Goal: Task Accomplishment & Management: Manage account settings

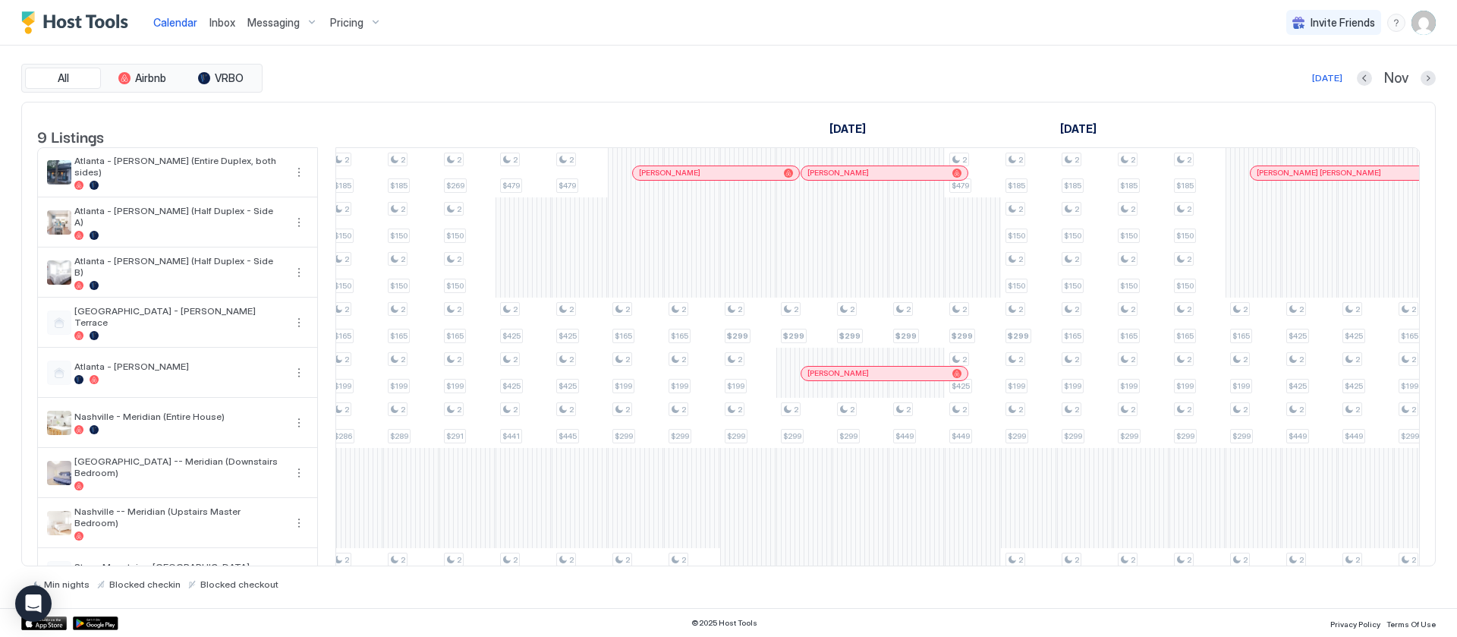
scroll to position [0, 2031]
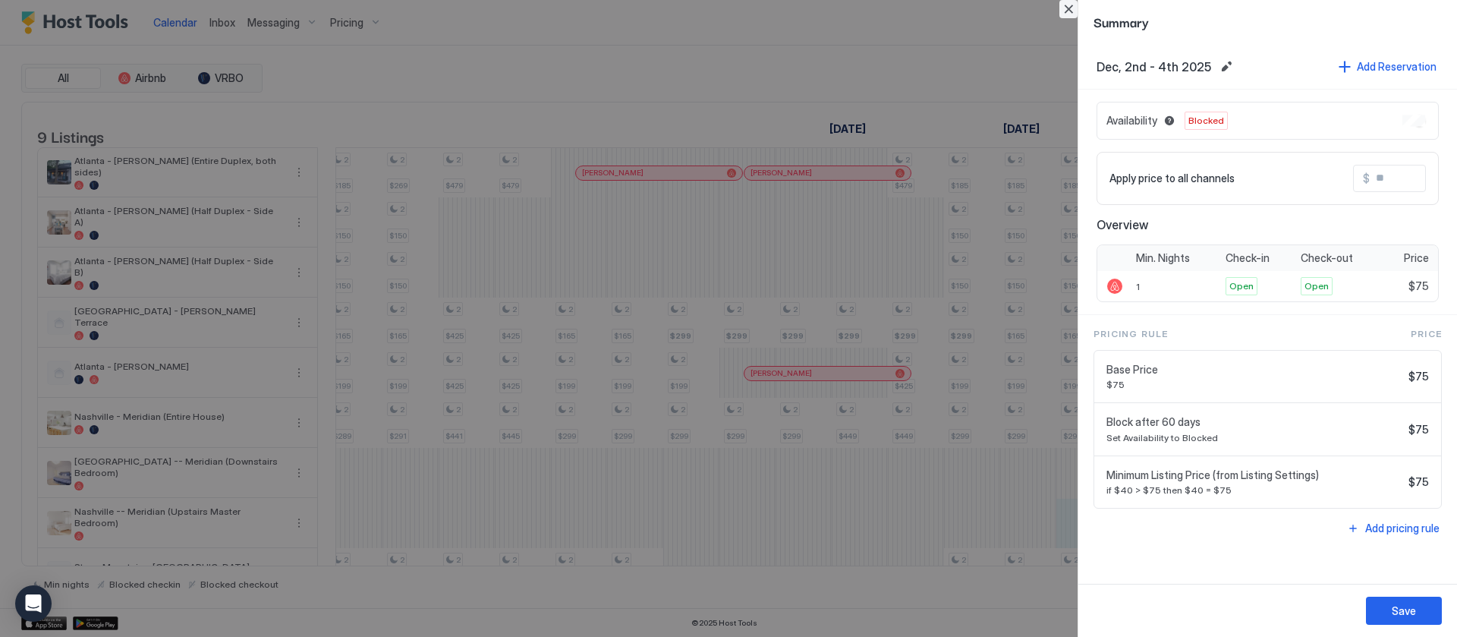
click at [1068, 8] on button "Close" at bounding box center [1068, 9] width 18 height 18
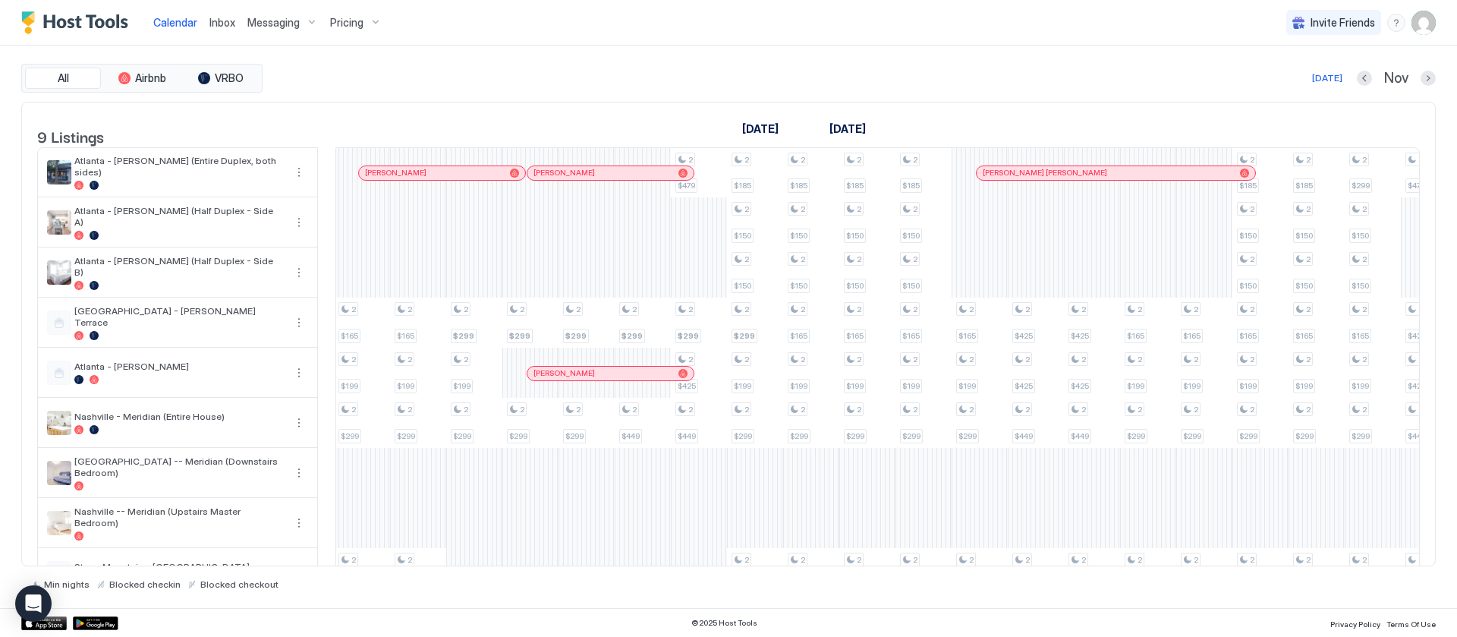
scroll to position [0, 0]
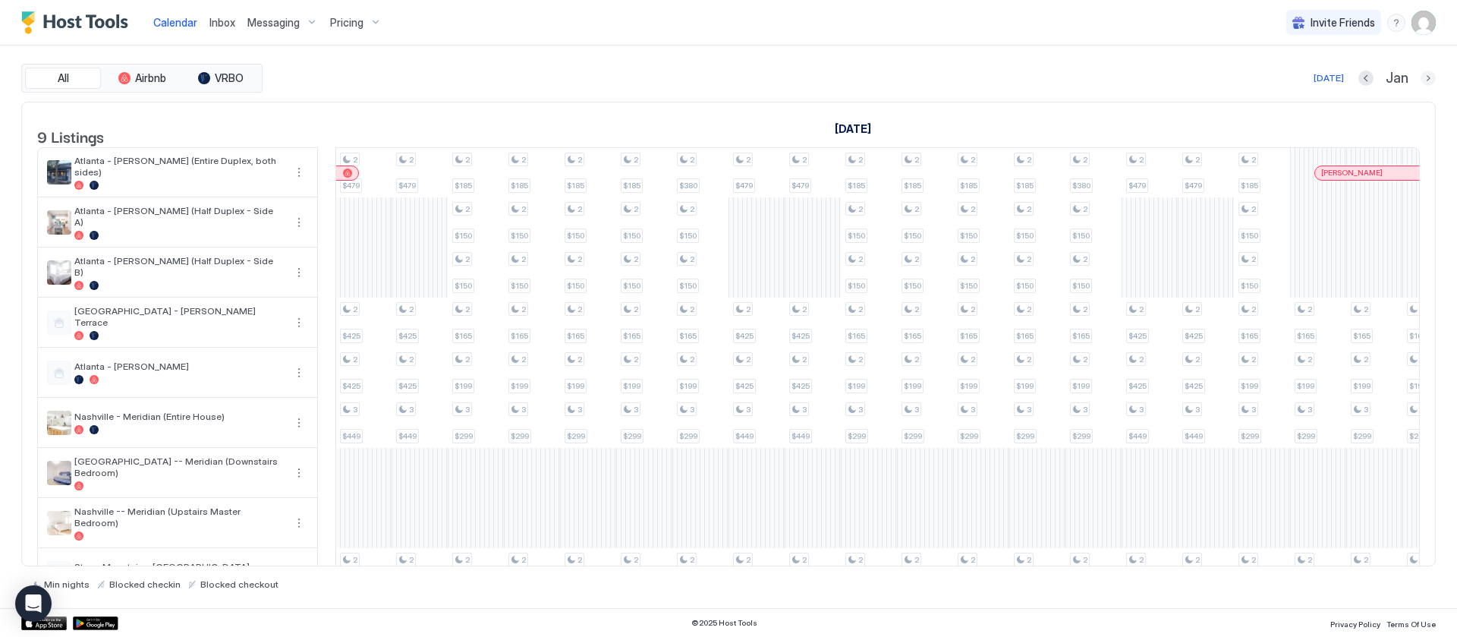
click at [1433, 81] on button "Next month" at bounding box center [1428, 78] width 15 height 15
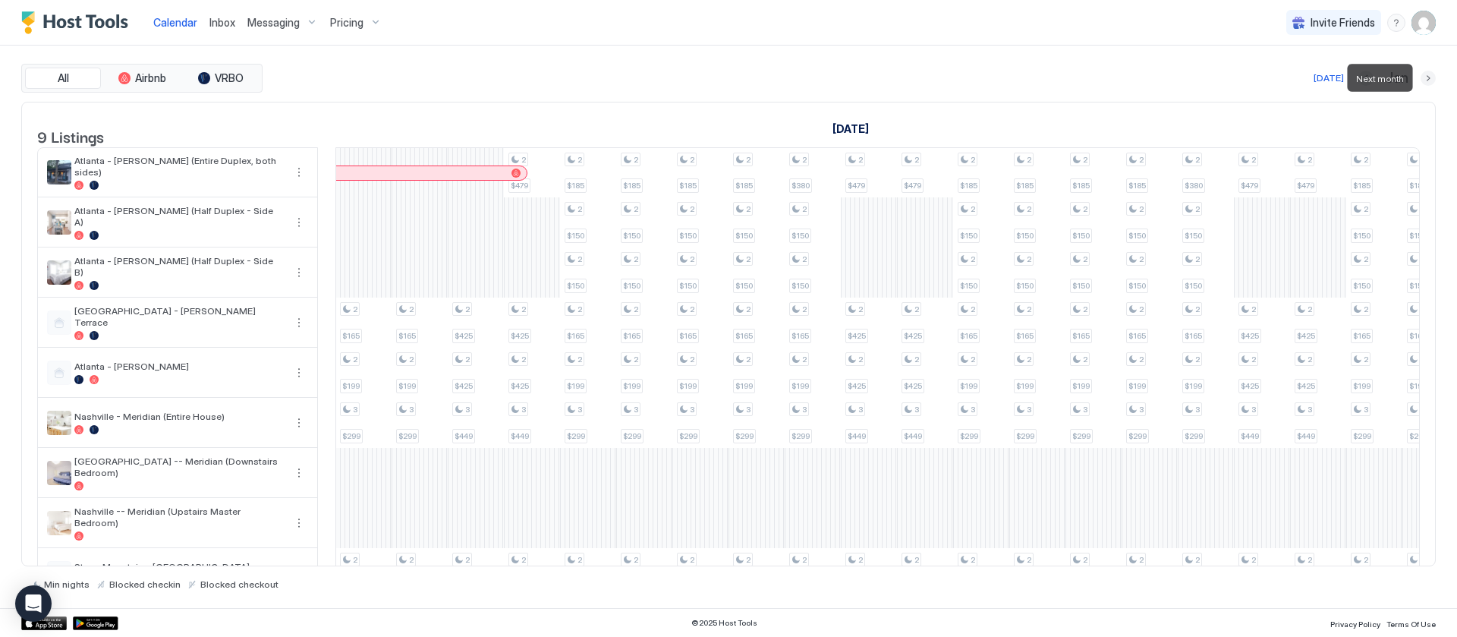
click at [1433, 80] on button "Next month" at bounding box center [1428, 78] width 15 height 15
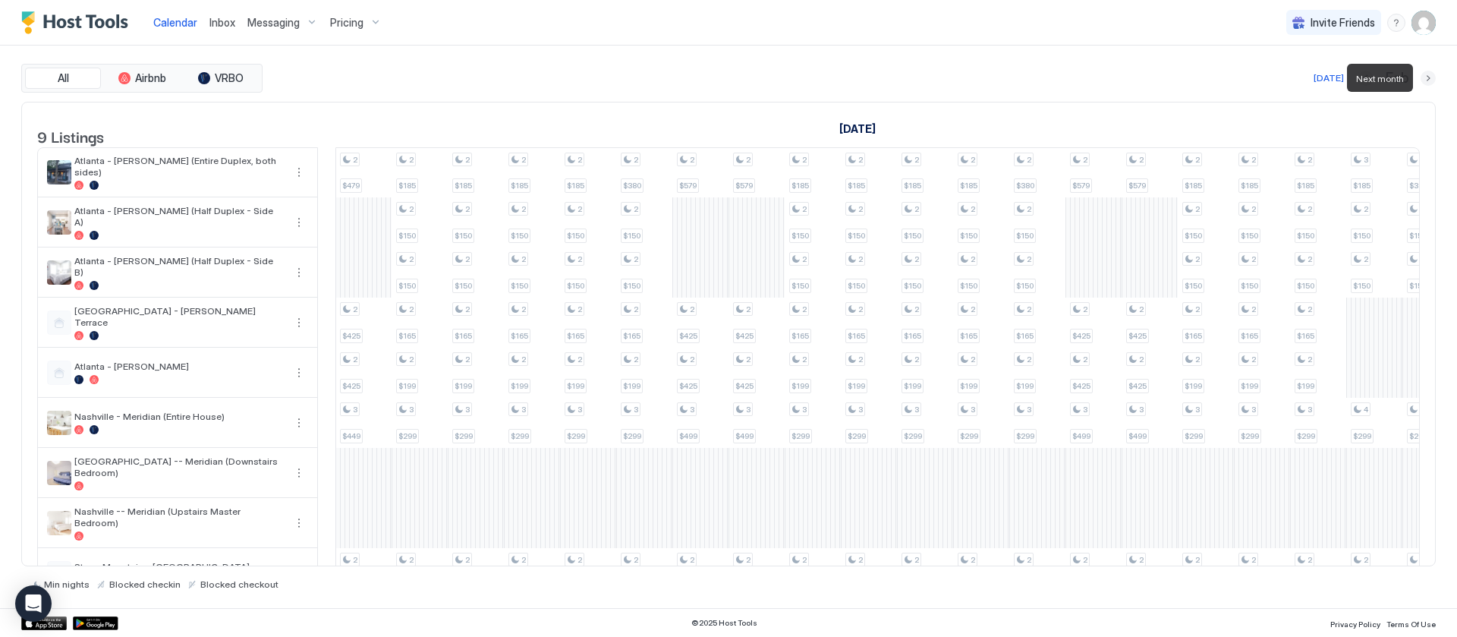
click at [1430, 79] on button "Next month" at bounding box center [1428, 78] width 15 height 15
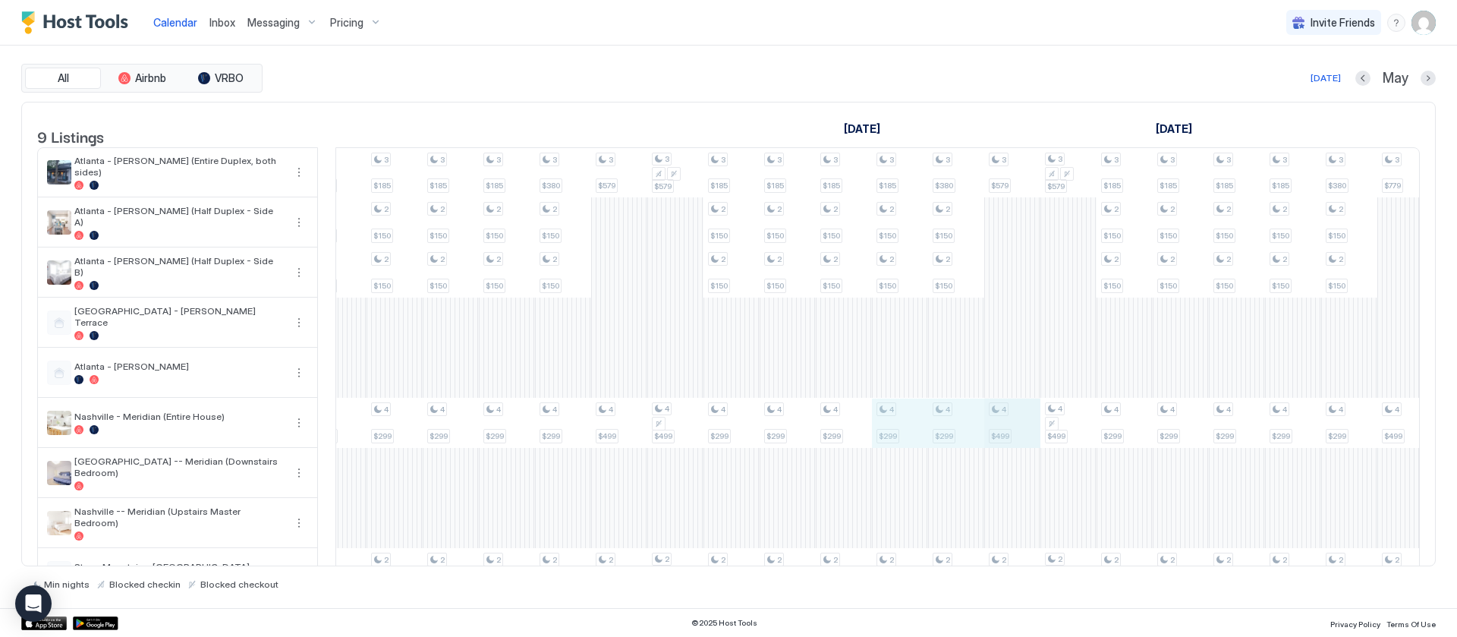
drag, startPoint x: 904, startPoint y: 438, endPoint x: 985, endPoint y: 432, distance: 81.4
click at [1011, 430] on div "4 $299 2 $269 4 $299 2 $269 4 $299 2 $269 4 $299 2 $269 3 $579 4 $499 2 $520 3 …" at bounding box center [57, 373] width 3313 height 450
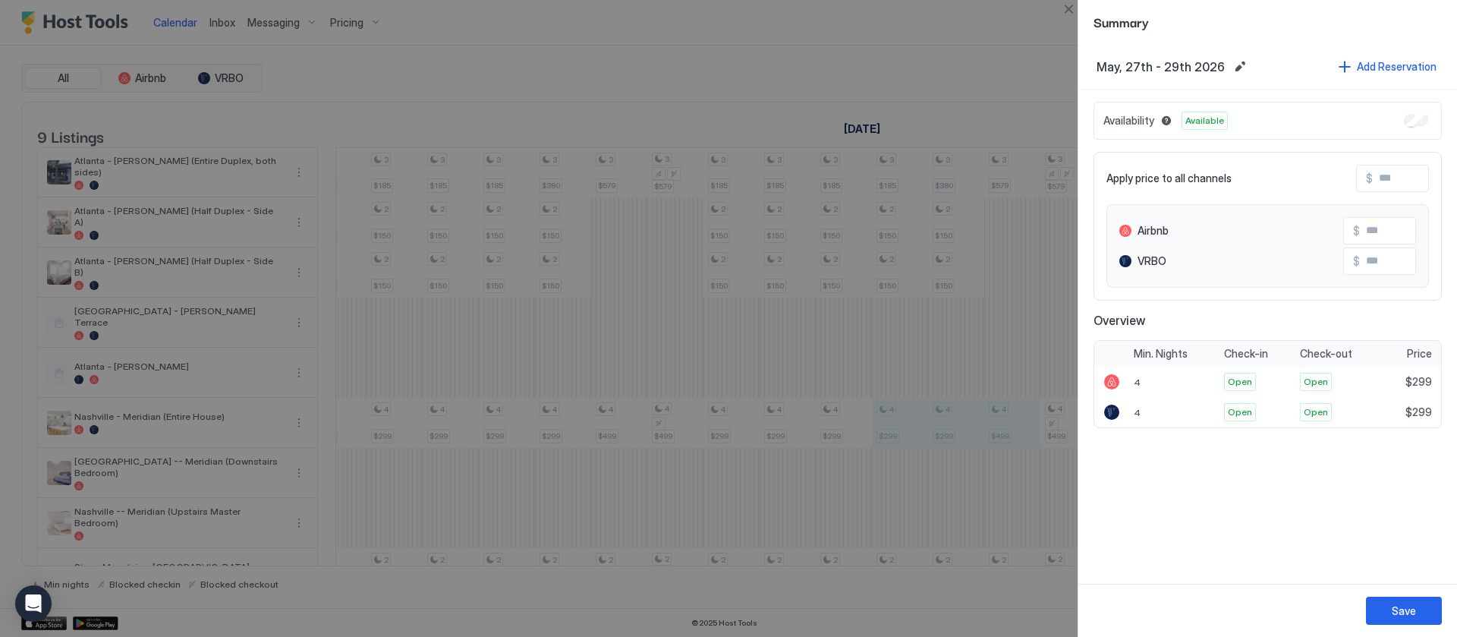
click at [961, 66] on div at bounding box center [728, 318] width 1457 height 637
click at [1065, 5] on button "Close" at bounding box center [1068, 9] width 18 height 18
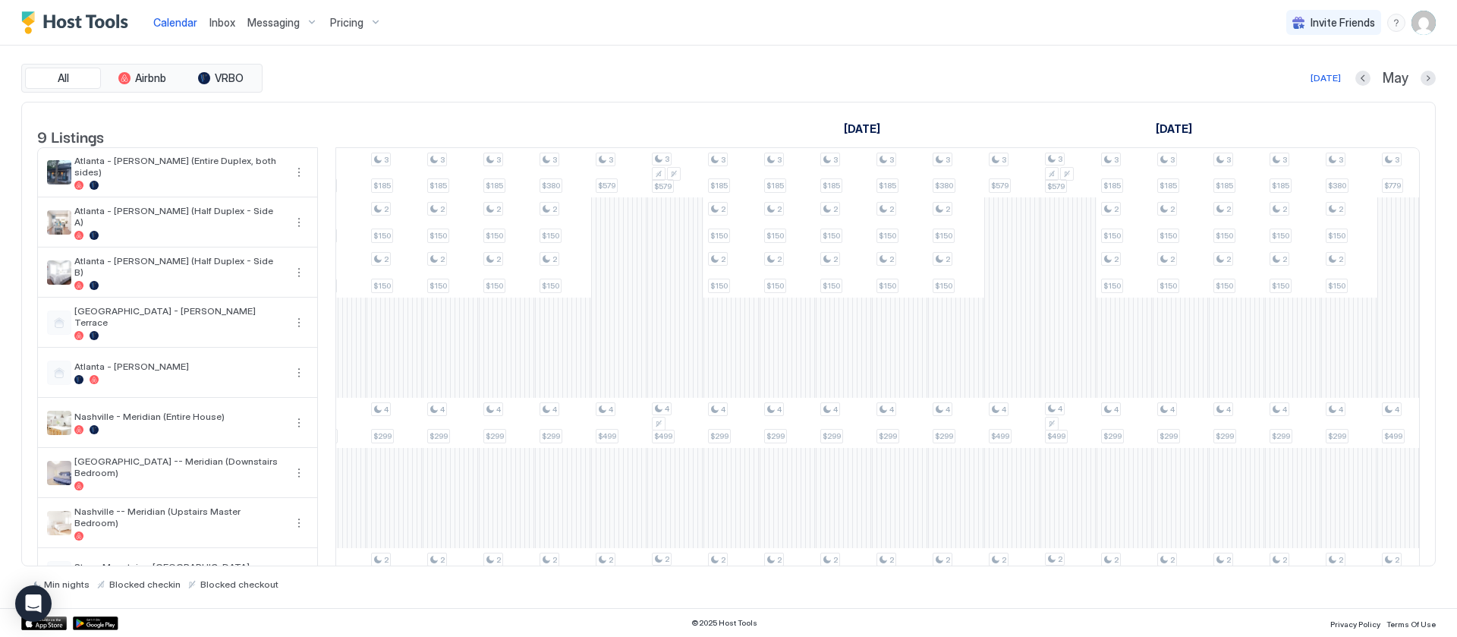
click at [354, 20] on span "Pricing" at bounding box center [346, 23] width 33 height 14
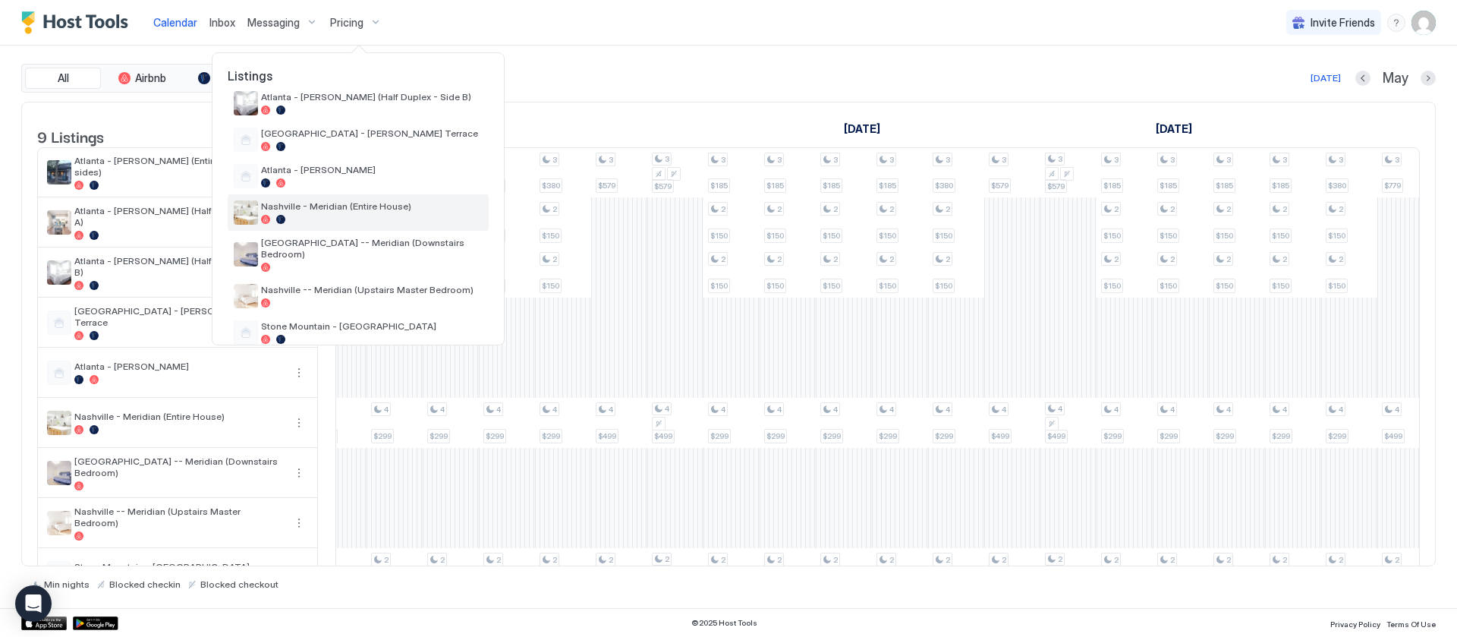
click at [381, 215] on div at bounding box center [372, 219] width 222 height 9
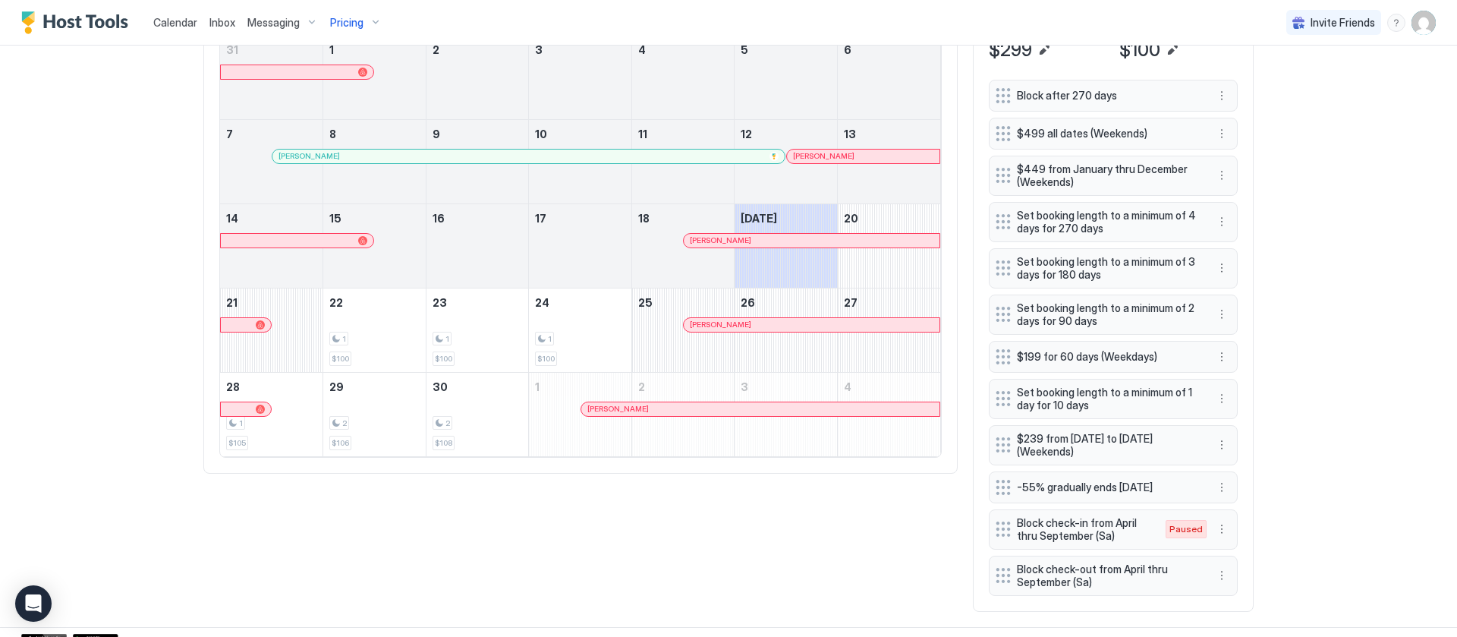
click at [1290, 229] on div "Calendar Inbox Messaging Pricing Invite Friends AS Home Pricing [GEOGRAPHIC_DAT…" at bounding box center [728, 318] width 1457 height 637
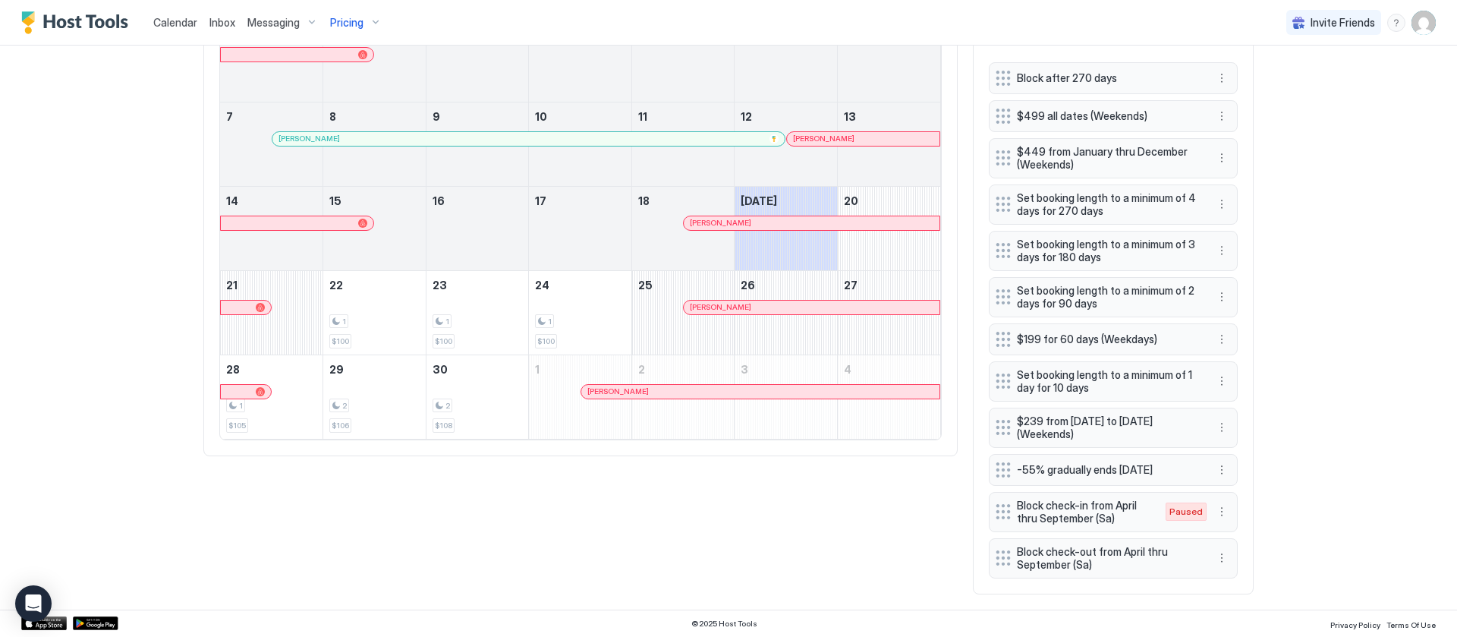
click at [1300, 276] on div "Calendar Inbox Messaging Pricing Invite Friends AS Home Pricing [GEOGRAPHIC_DAT…" at bounding box center [728, 318] width 1457 height 637
click at [1213, 202] on button "More options" at bounding box center [1222, 204] width 18 height 18
click at [1233, 245] on span "Pause" at bounding box center [1241, 249] width 27 height 11
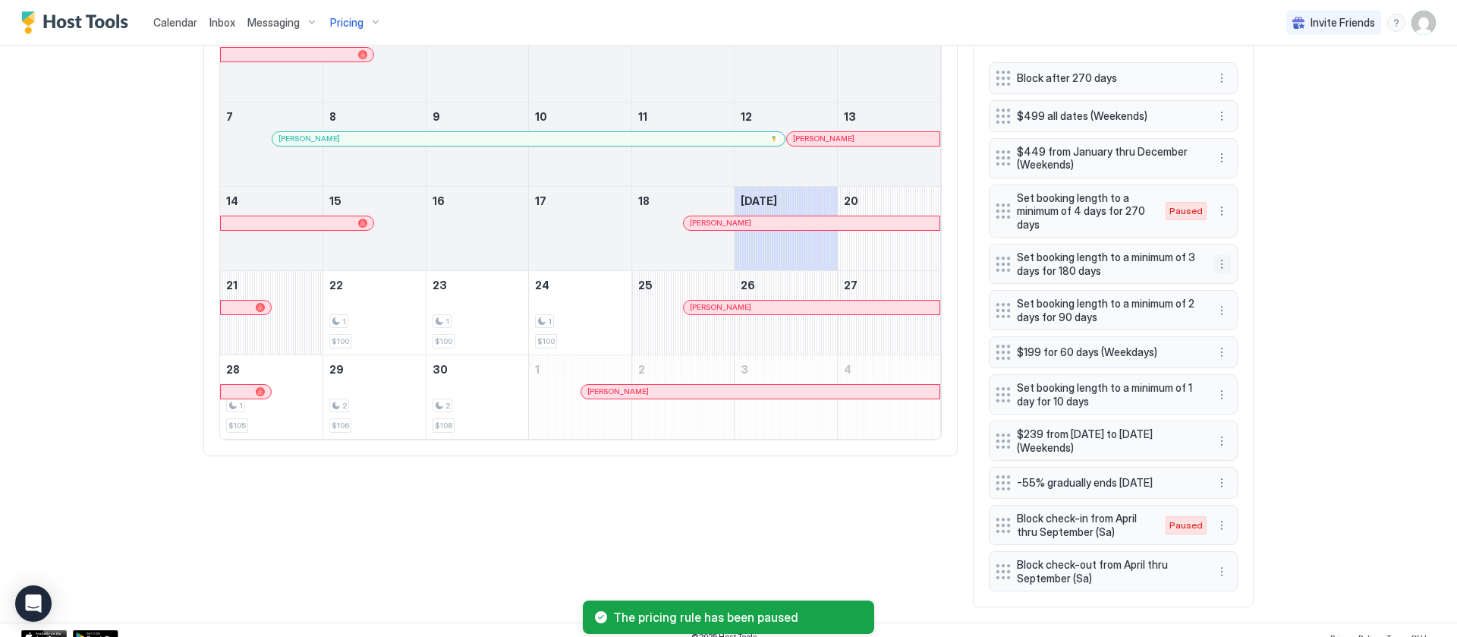
click at [1214, 263] on button "More options" at bounding box center [1222, 264] width 18 height 18
click at [1217, 304] on div "Pause" at bounding box center [1233, 309] width 44 height 11
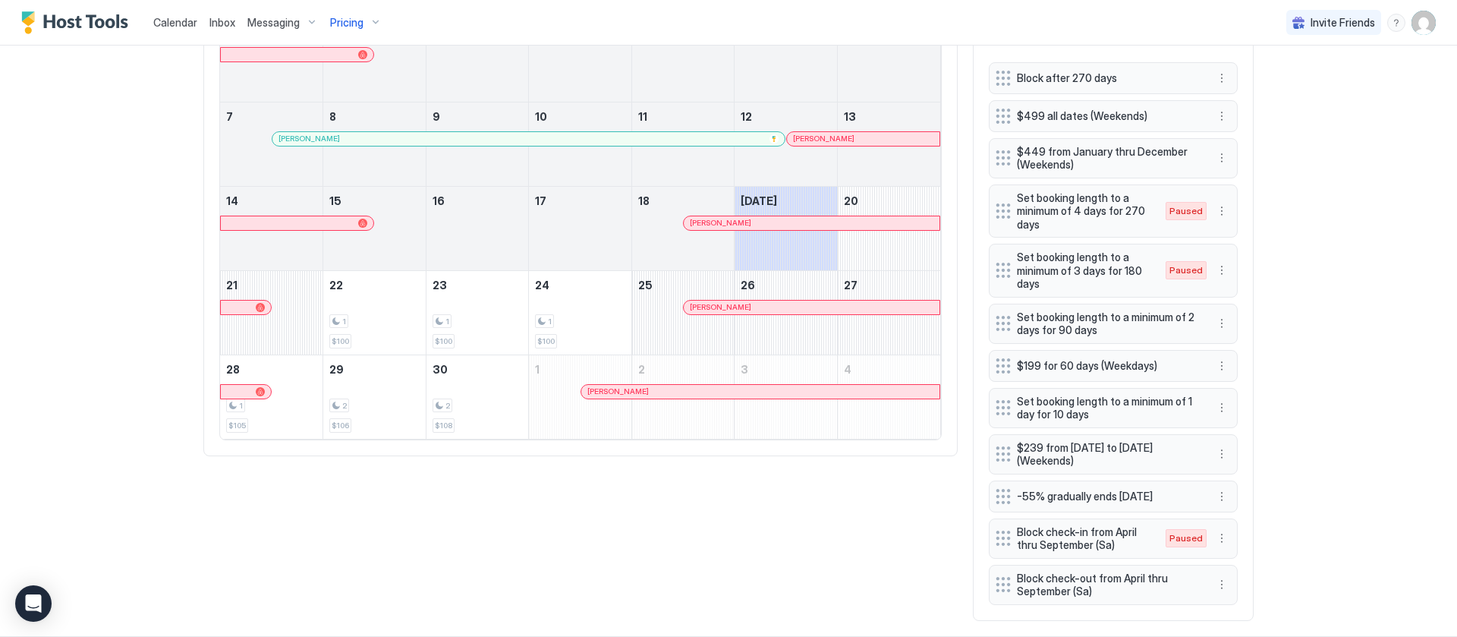
scroll to position [587, 0]
click at [1367, 242] on div "Calendar Inbox Messaging Pricing Invite Friends AS Home Pricing [GEOGRAPHIC_DAT…" at bounding box center [728, 318] width 1457 height 637
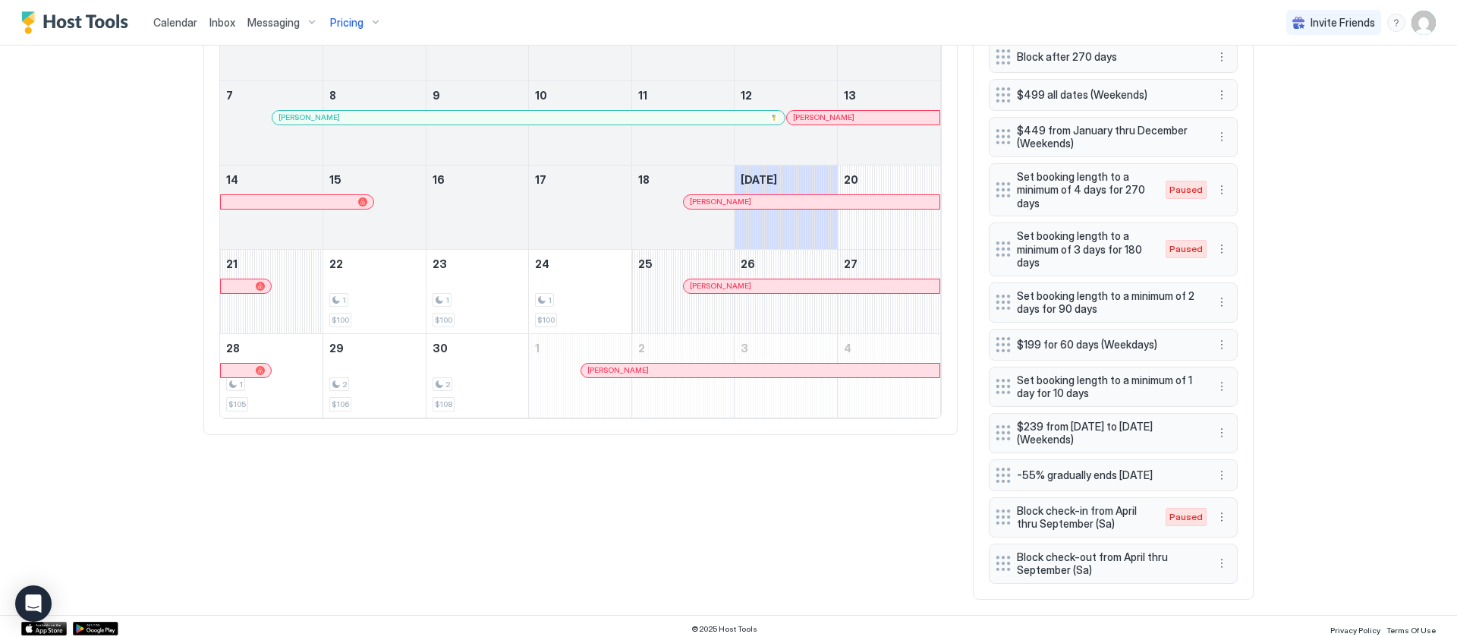
scroll to position [613, 0]
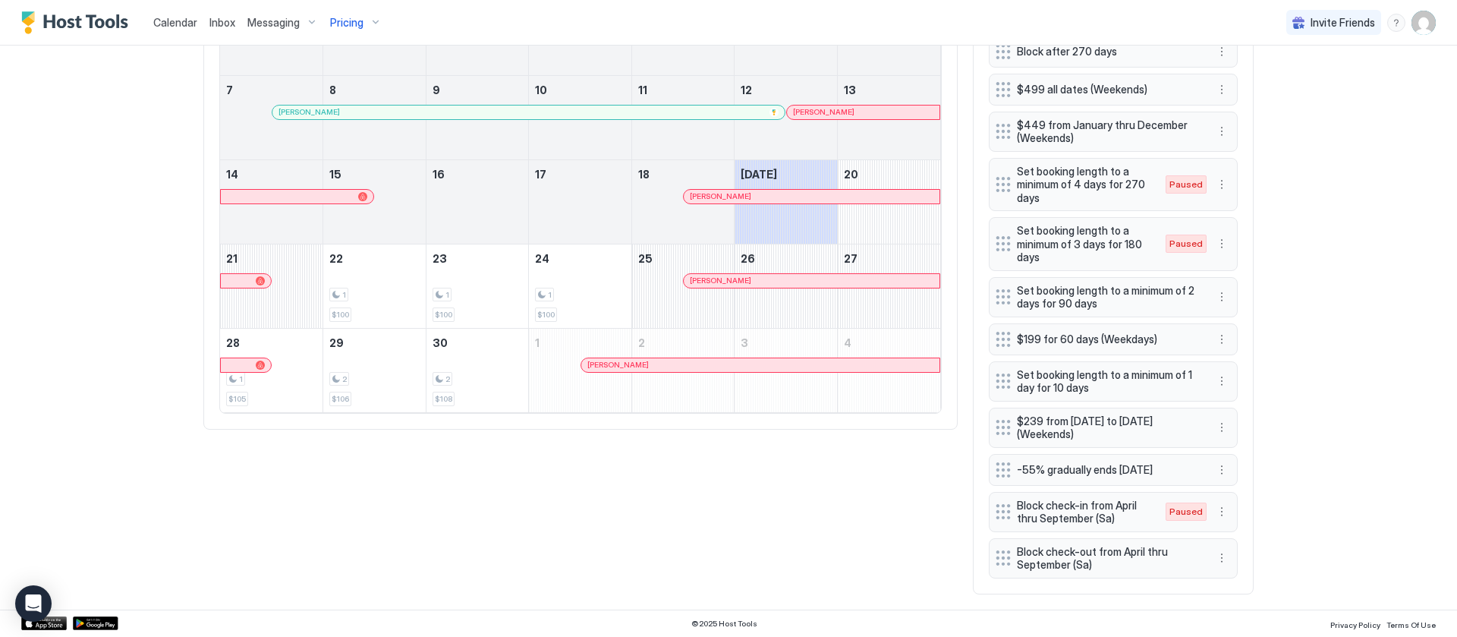
click at [1291, 333] on div "Calendar Inbox Messaging Pricing Invite Friends AS Home Pricing [GEOGRAPHIC_DAT…" at bounding box center [728, 318] width 1457 height 637
click at [1289, 333] on div "Calendar Inbox Messaging Pricing Invite Friends AS Home Pricing [GEOGRAPHIC_DAT…" at bounding box center [728, 318] width 1457 height 637
click at [1272, 367] on div "Calendar Inbox Messaging Pricing Invite Friends AS Home Pricing [GEOGRAPHIC_DAT…" at bounding box center [728, 318] width 1457 height 637
click at [1213, 512] on button "More options" at bounding box center [1222, 511] width 18 height 18
click at [1232, 555] on span "Enable" at bounding box center [1243, 557] width 30 height 11
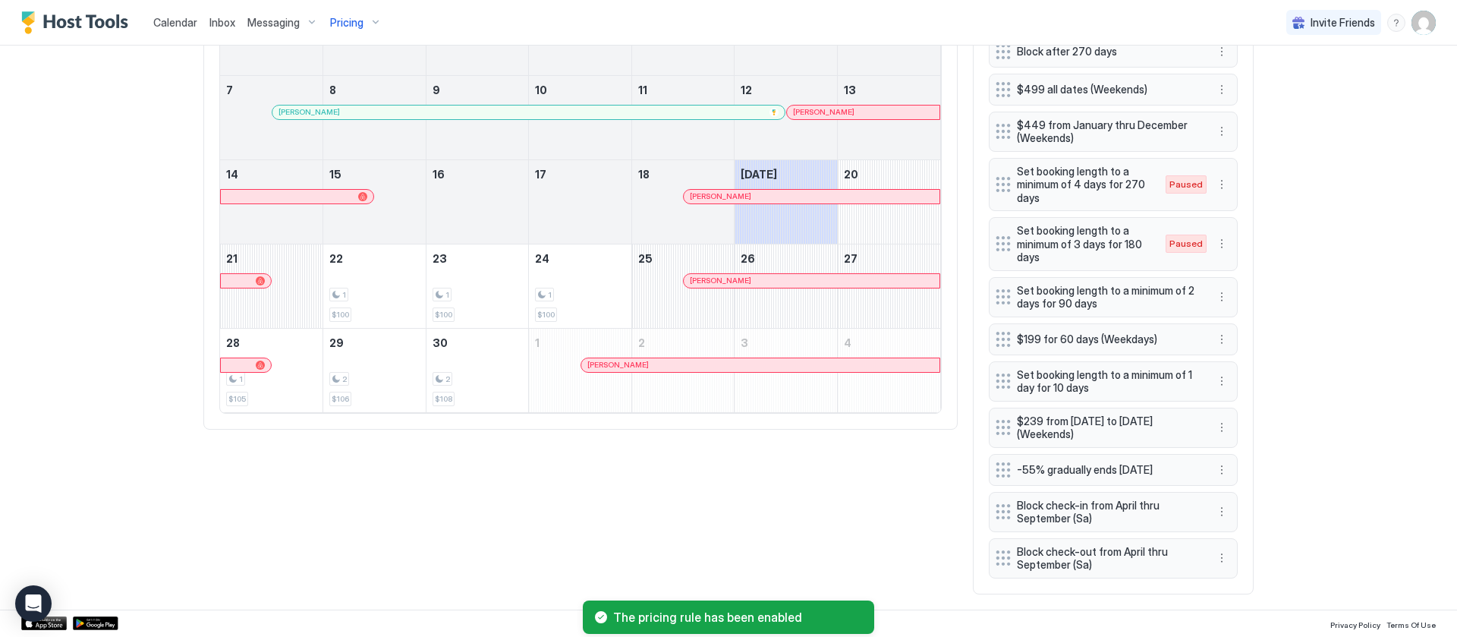
click at [1292, 443] on div "Calendar Inbox Messaging Pricing Invite Friends AS Home Pricing [GEOGRAPHIC_DAT…" at bounding box center [728, 318] width 1457 height 637
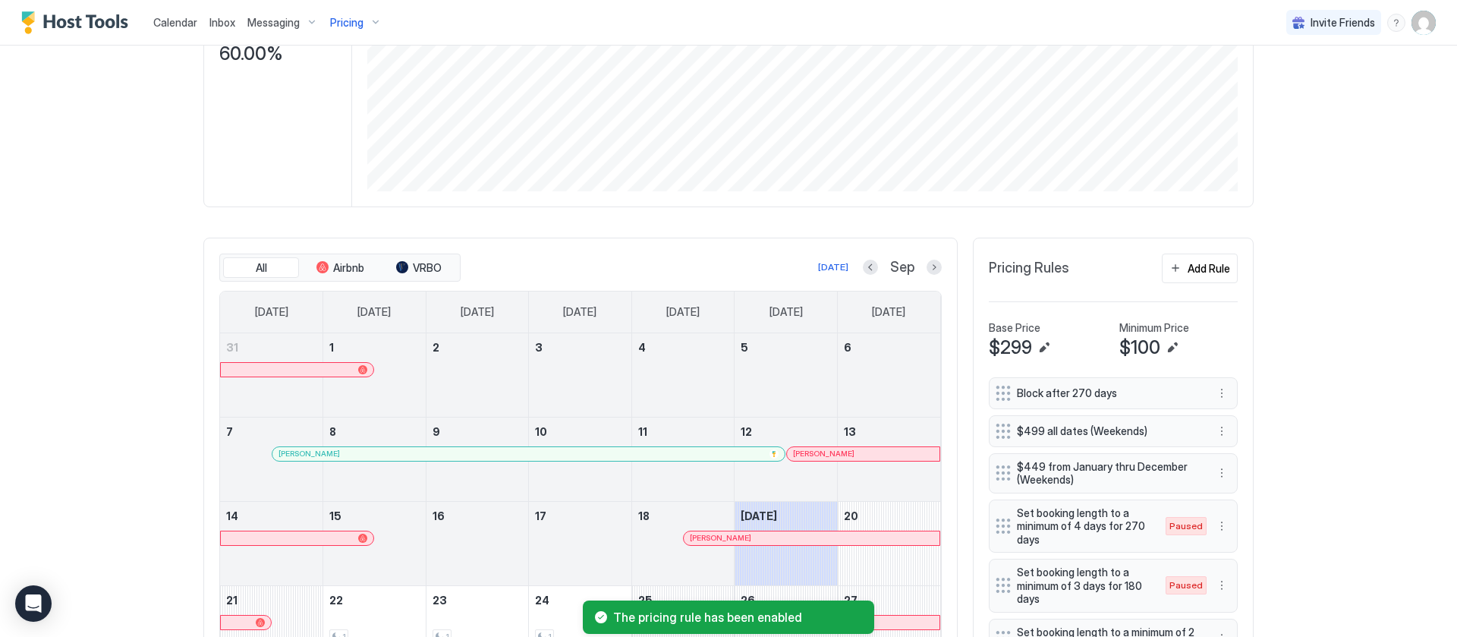
click at [1292, 427] on div "Calendar Inbox Messaging Pricing Invite Friends AS Home Pricing [GEOGRAPHIC_DAT…" at bounding box center [728, 318] width 1457 height 637
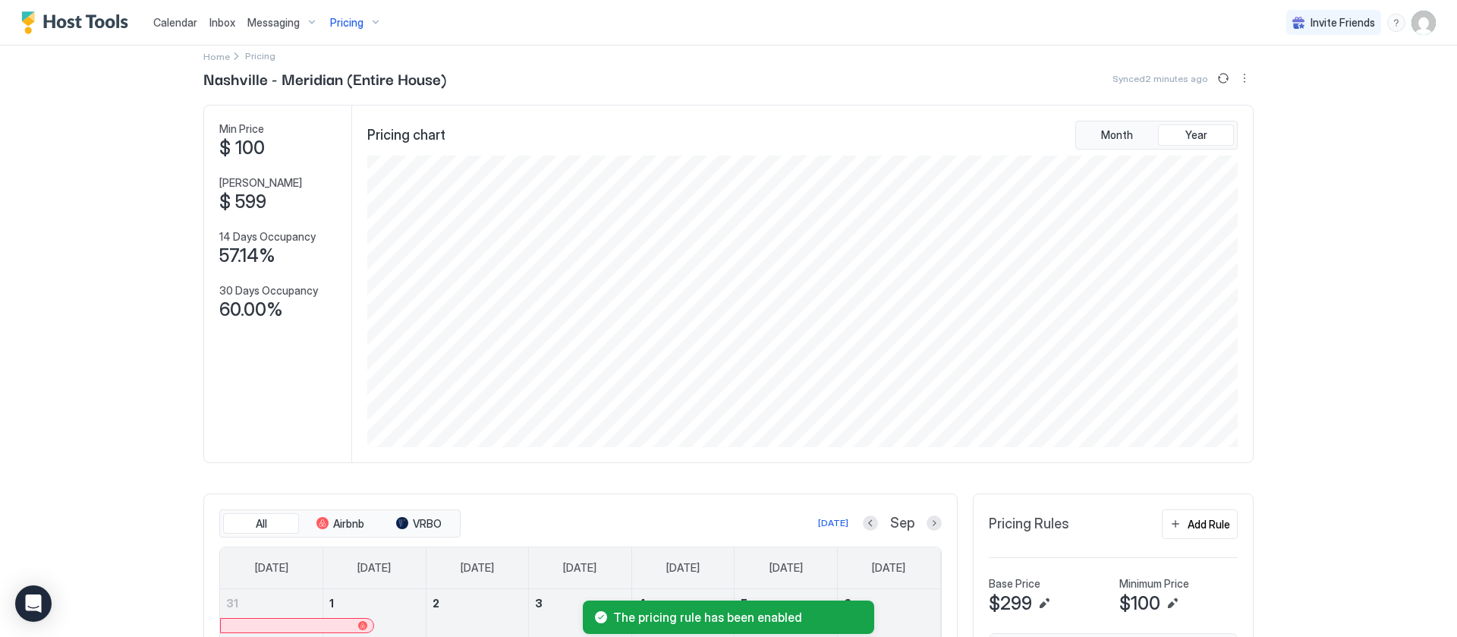
scroll to position [0, 0]
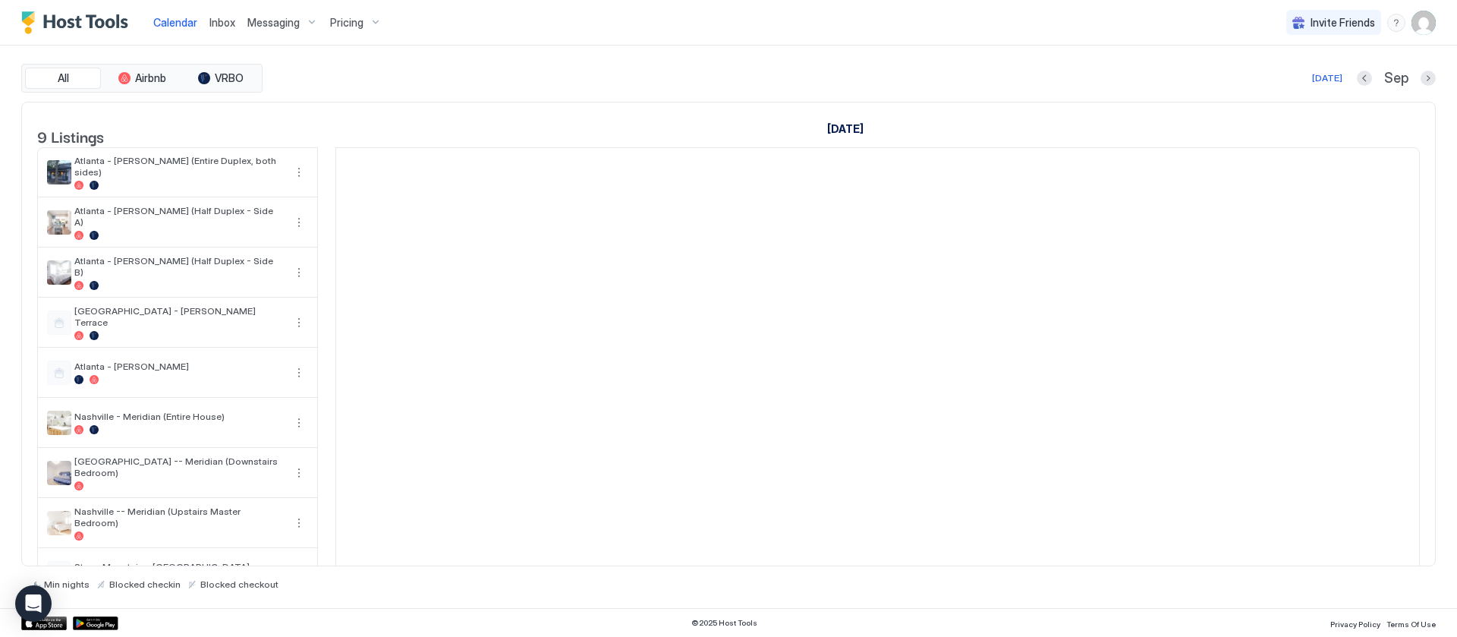
scroll to position [0, 843]
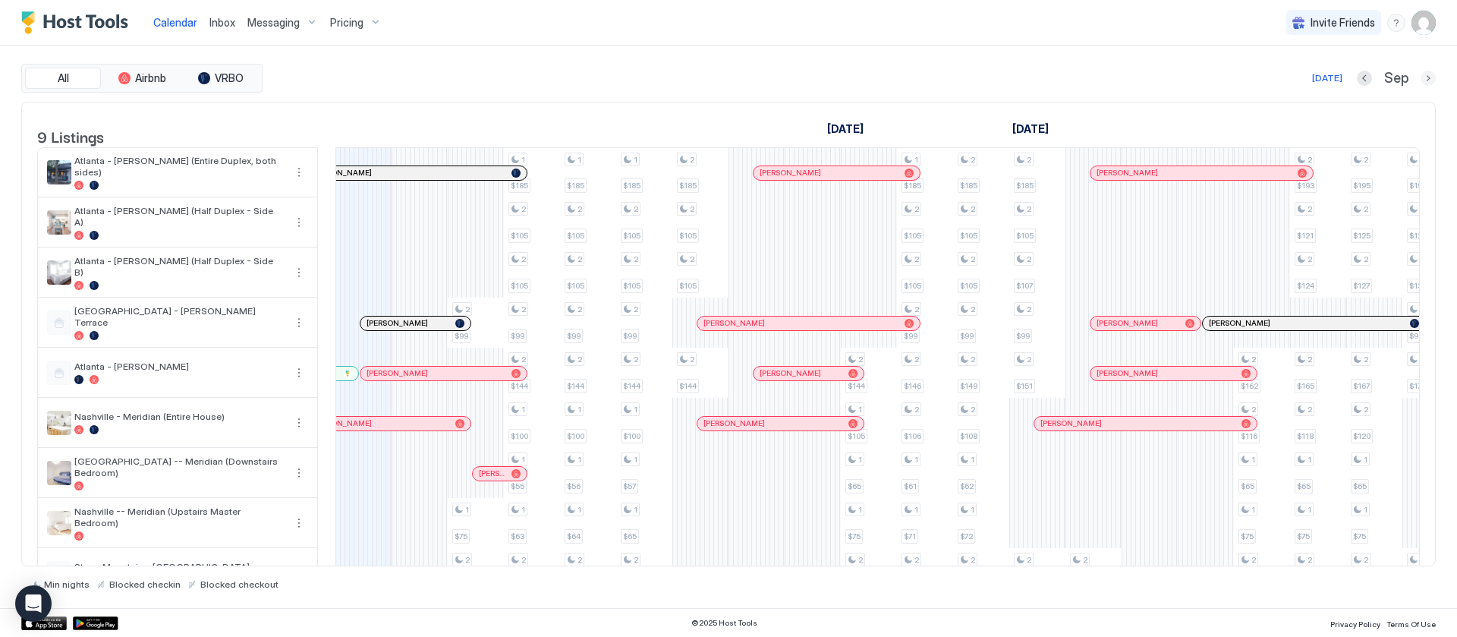
click at [1427, 82] on button "Next month" at bounding box center [1428, 78] width 15 height 15
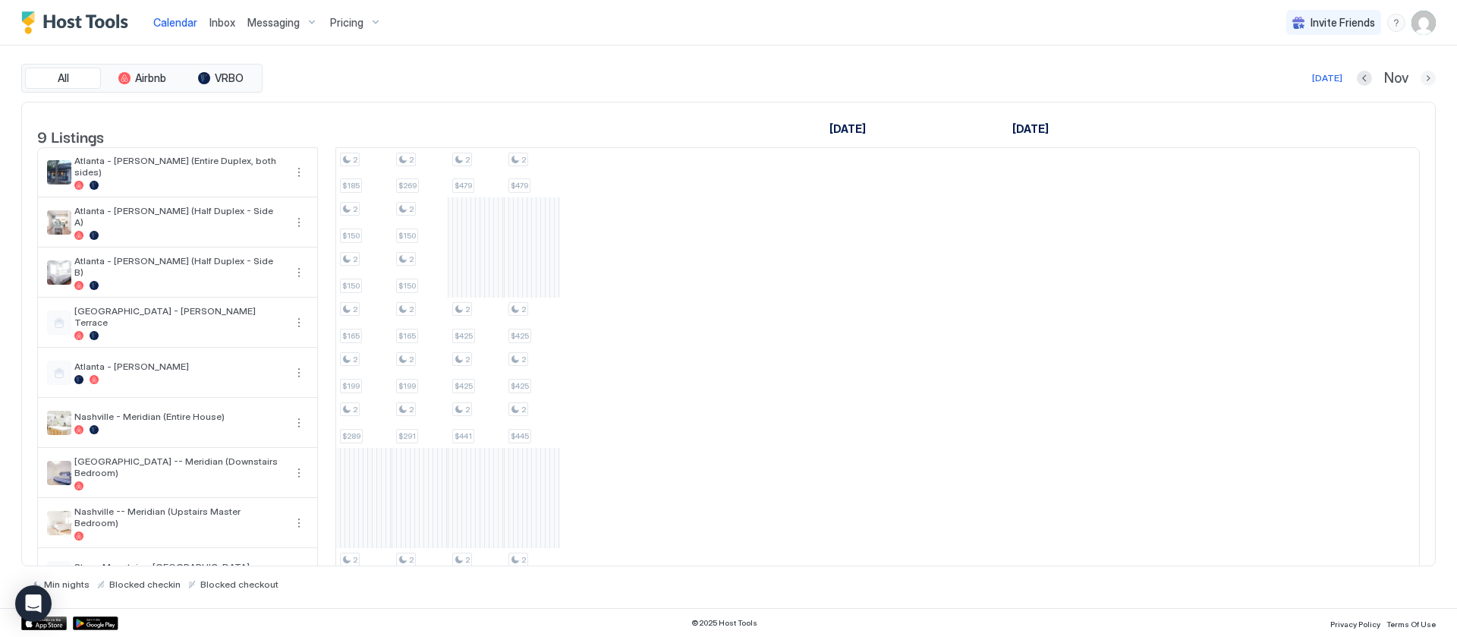
click at [1427, 82] on button "Next month" at bounding box center [1428, 78] width 15 height 15
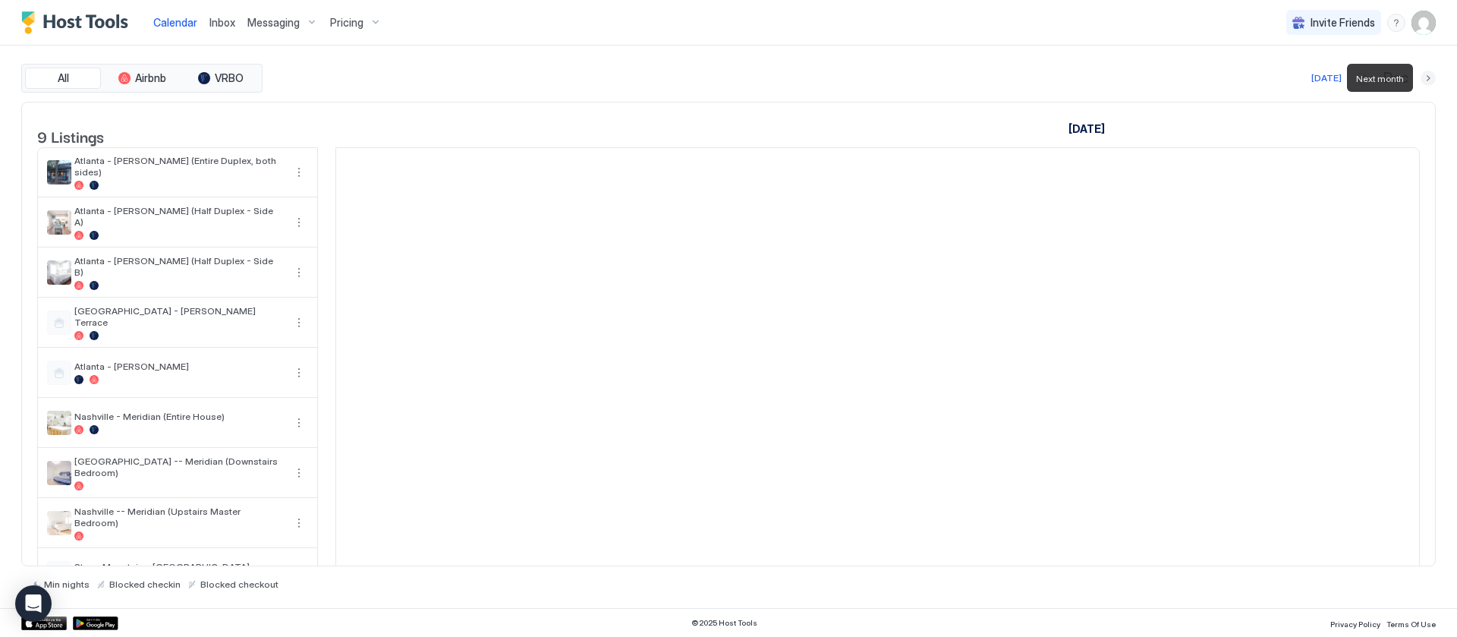
click at [1427, 82] on button "Next month" at bounding box center [1428, 78] width 15 height 15
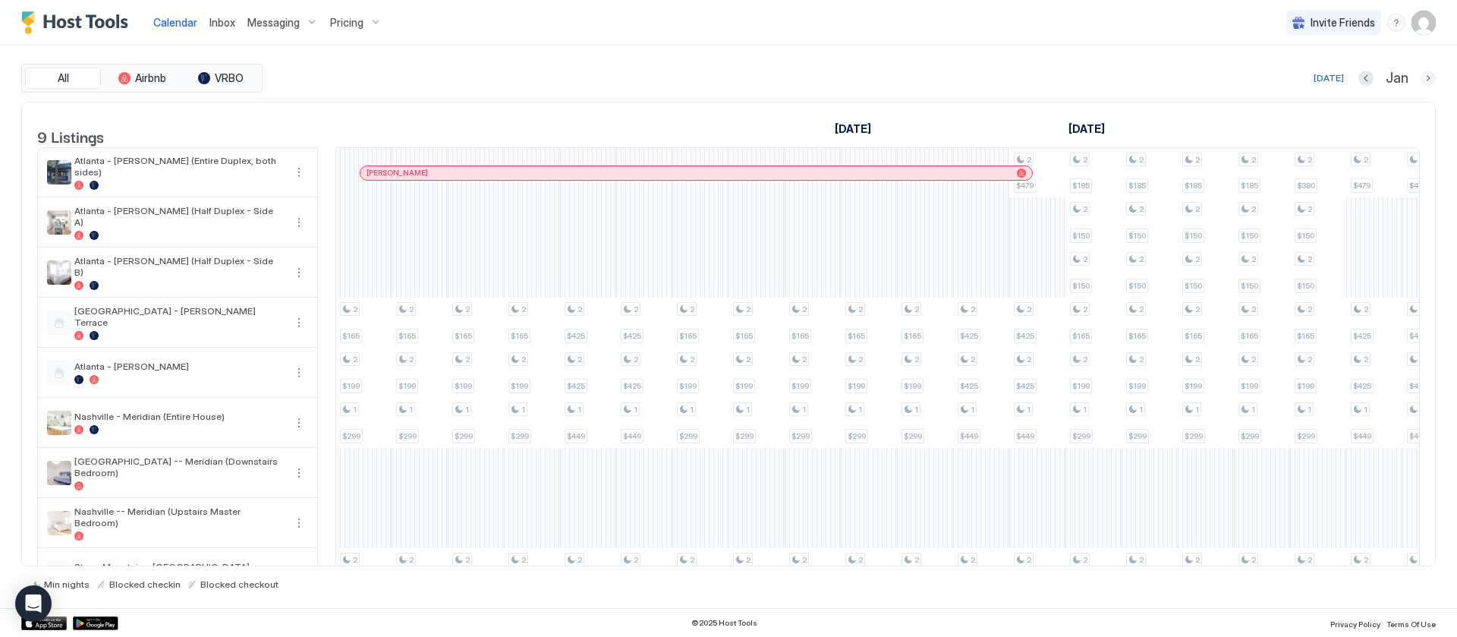
click at [1431, 78] on button "Next month" at bounding box center [1428, 78] width 15 height 15
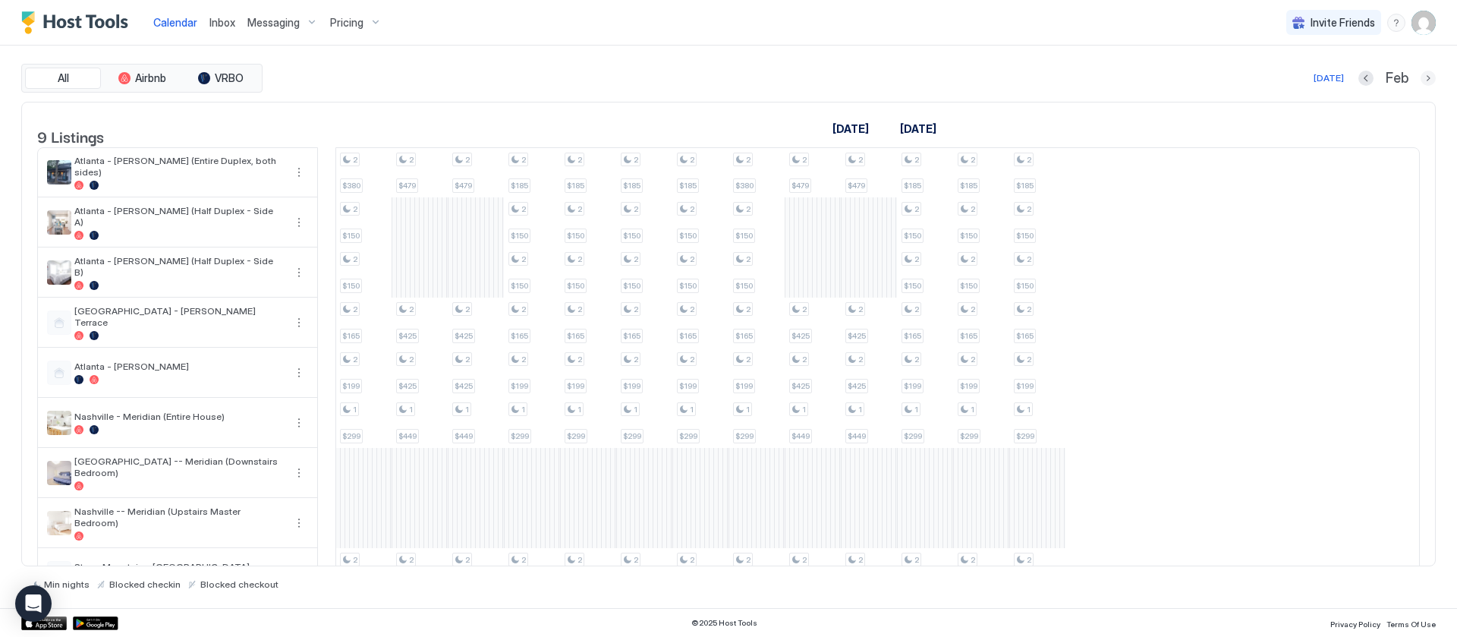
click at [1431, 78] on button "Next month" at bounding box center [1428, 78] width 15 height 15
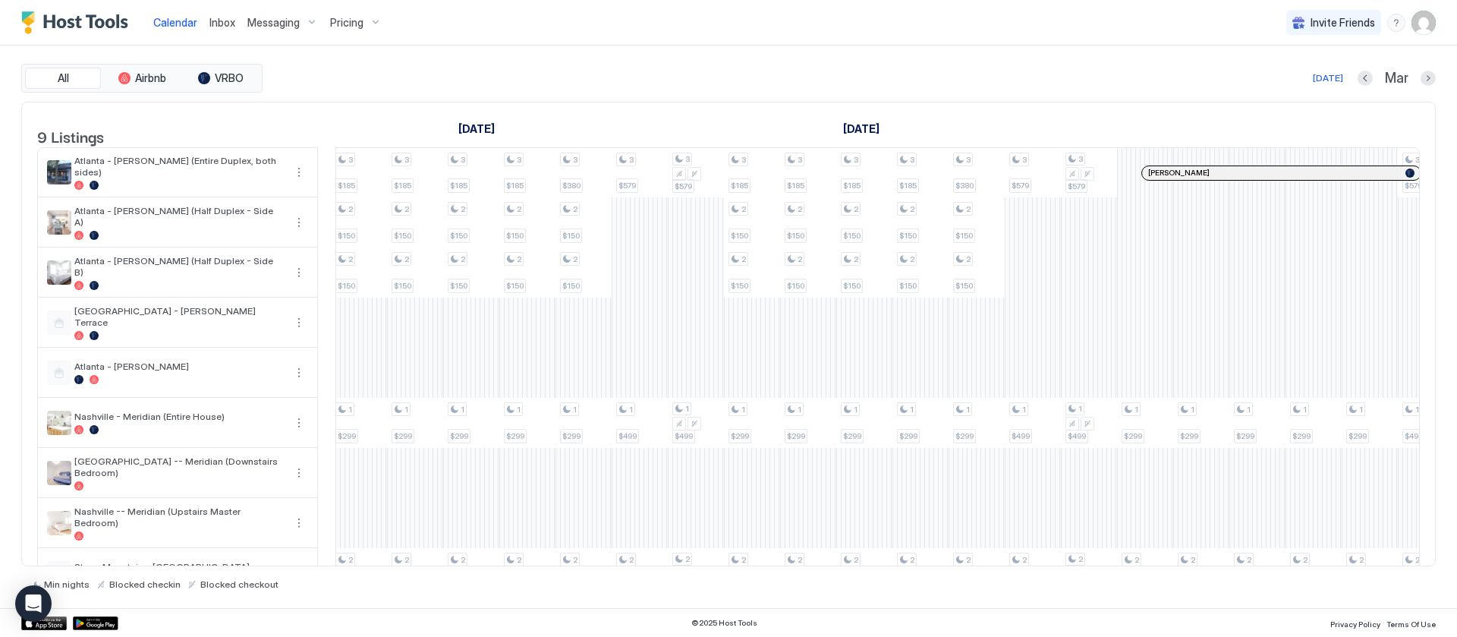
scroll to position [0, 1531]
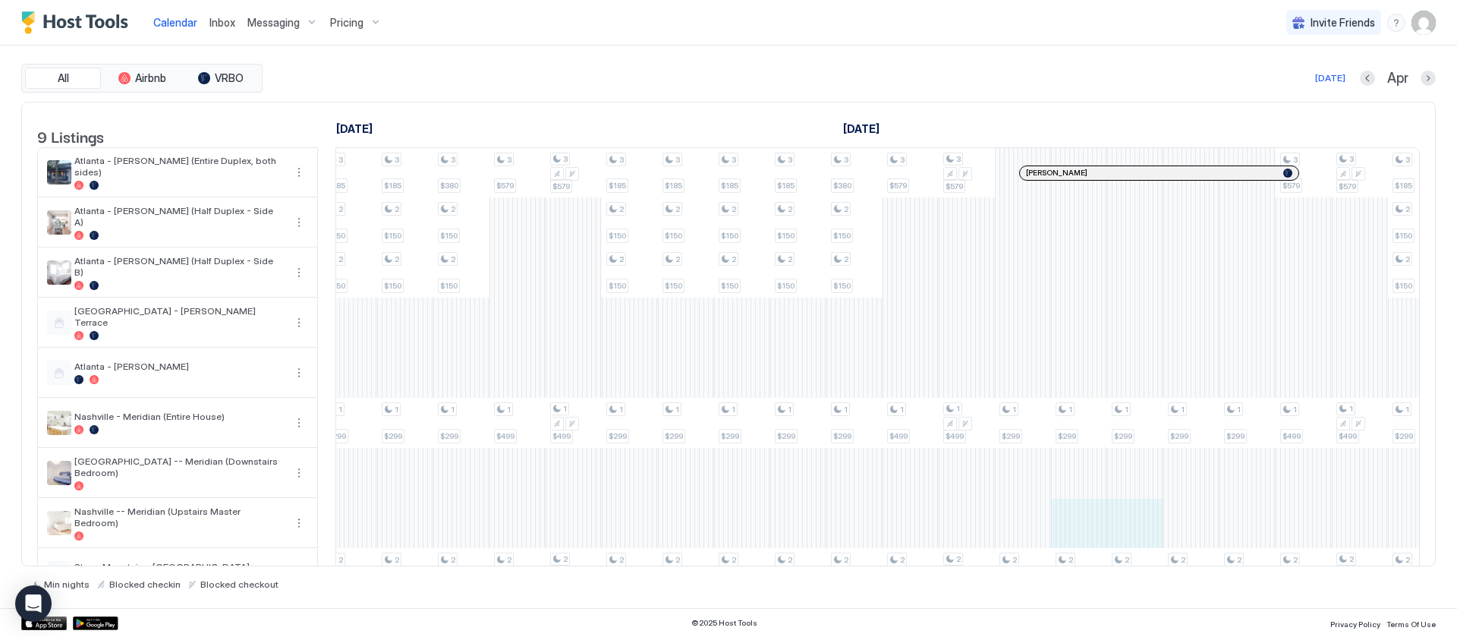
click at [1175, 523] on div "2 $185 2 $150 2 $150 2 $165 2 $199 1 $299 2 $269 2 $380 2 $150 2 $150 2 $165 2 …" at bounding box center [461, 373] width 3313 height 450
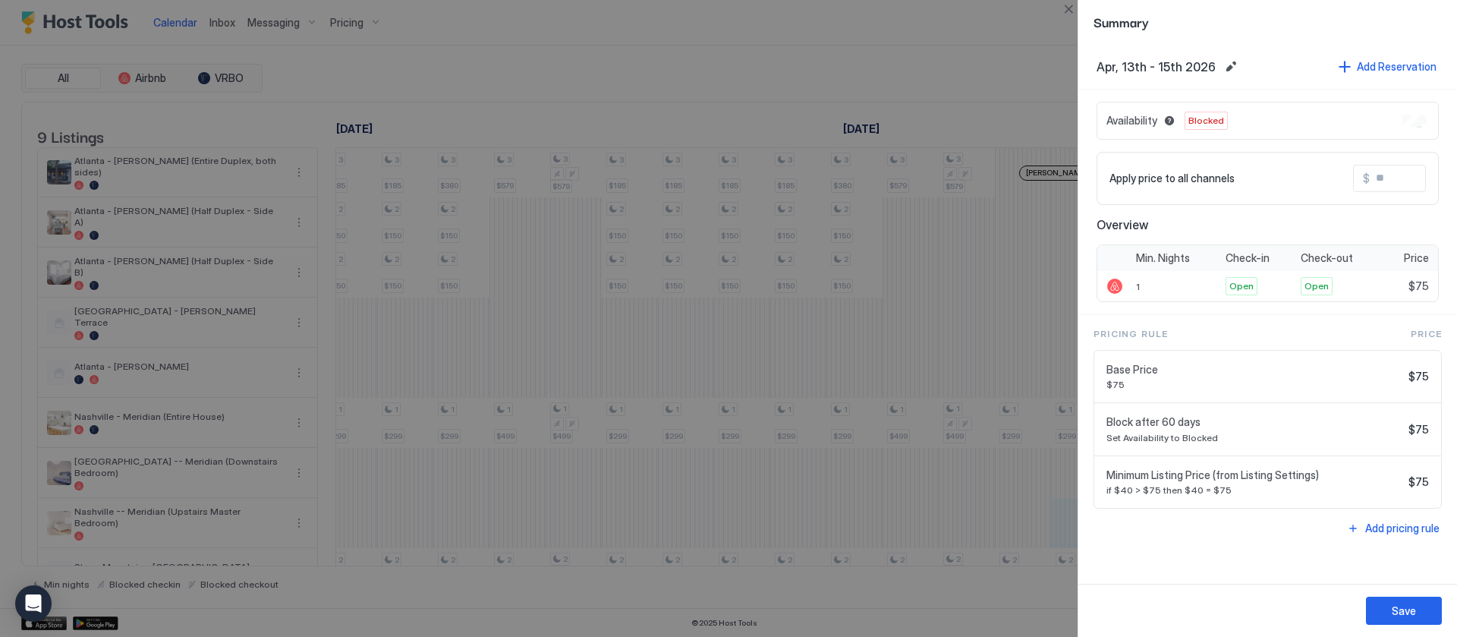
click at [1012, 41] on div at bounding box center [728, 318] width 1457 height 637
click at [1081, 4] on div "Summary" at bounding box center [1267, 22] width 379 height 44
click at [1075, 5] on button "Close" at bounding box center [1068, 9] width 18 height 18
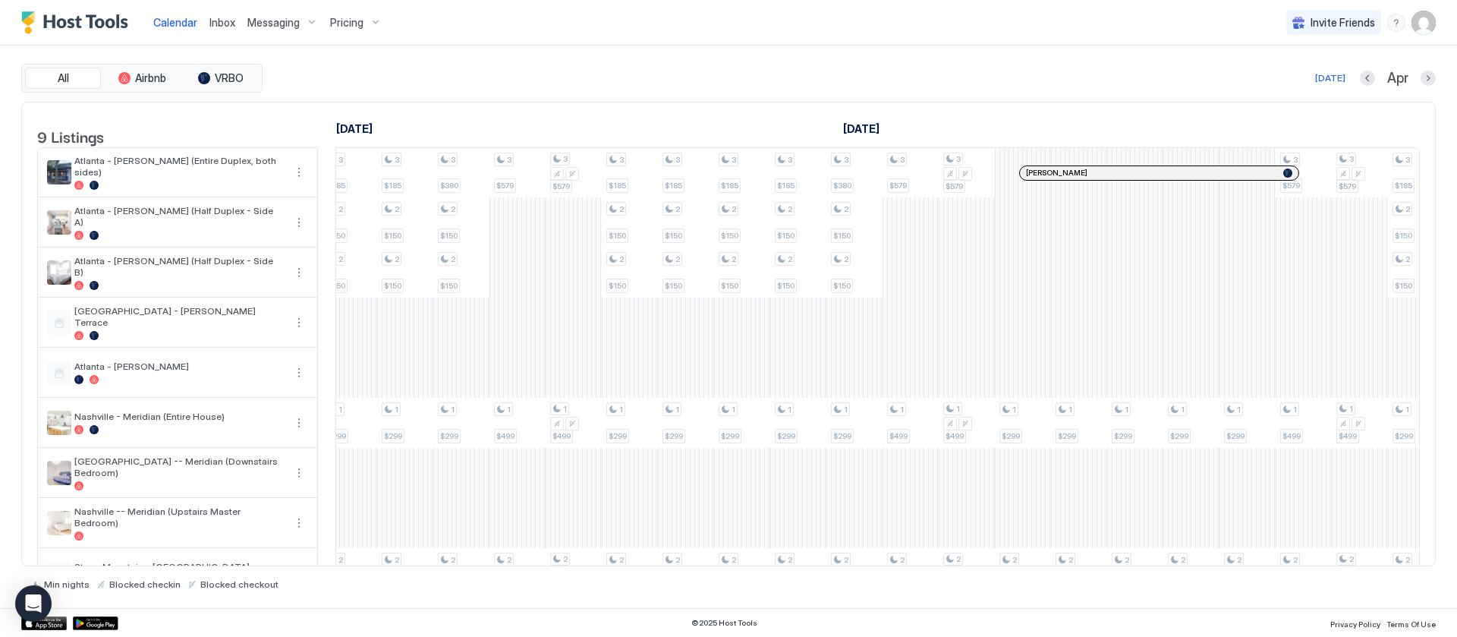
click at [348, 22] on span "Pricing" at bounding box center [346, 23] width 33 height 14
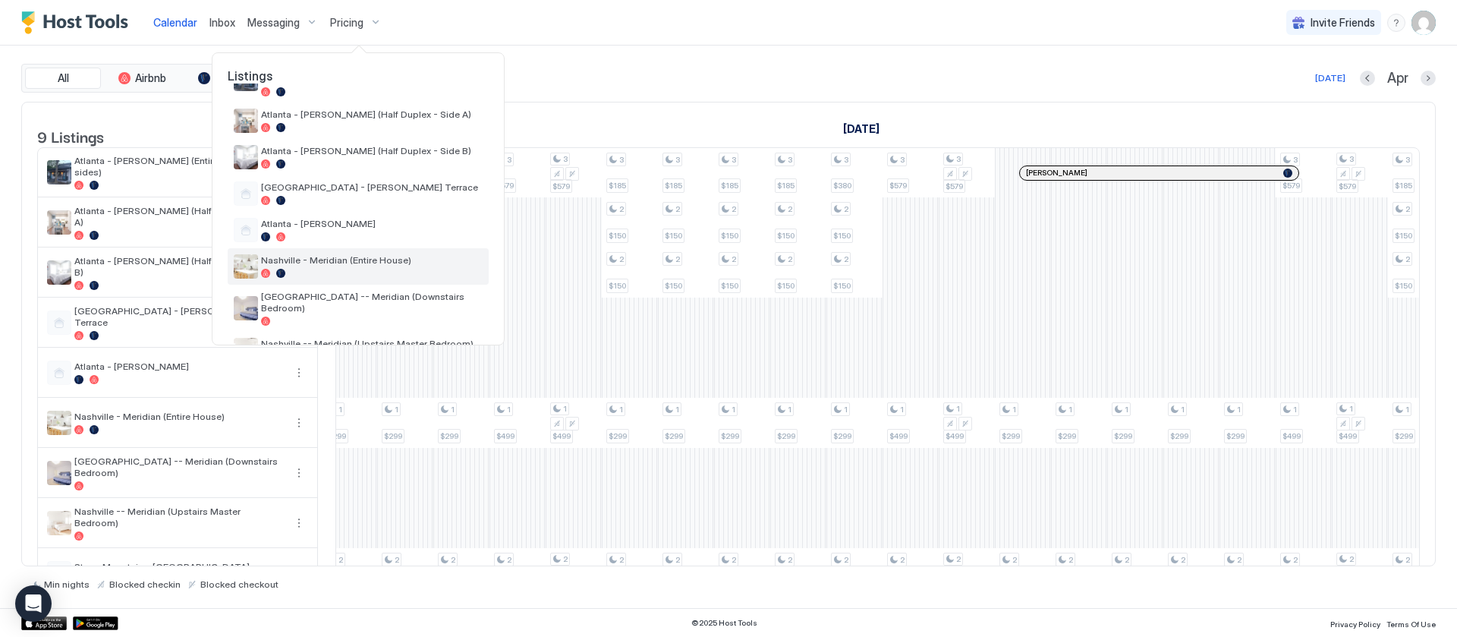
scroll to position [114, 0]
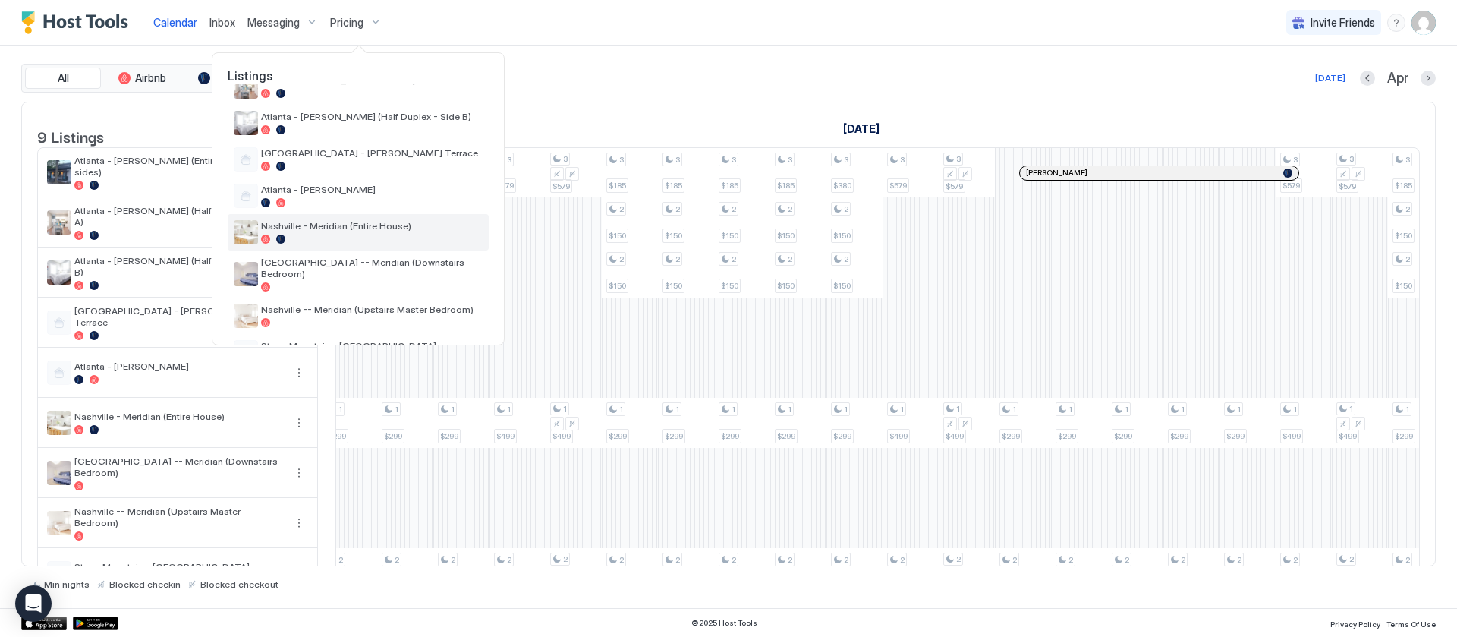
click at [308, 234] on div at bounding box center [372, 238] width 222 height 9
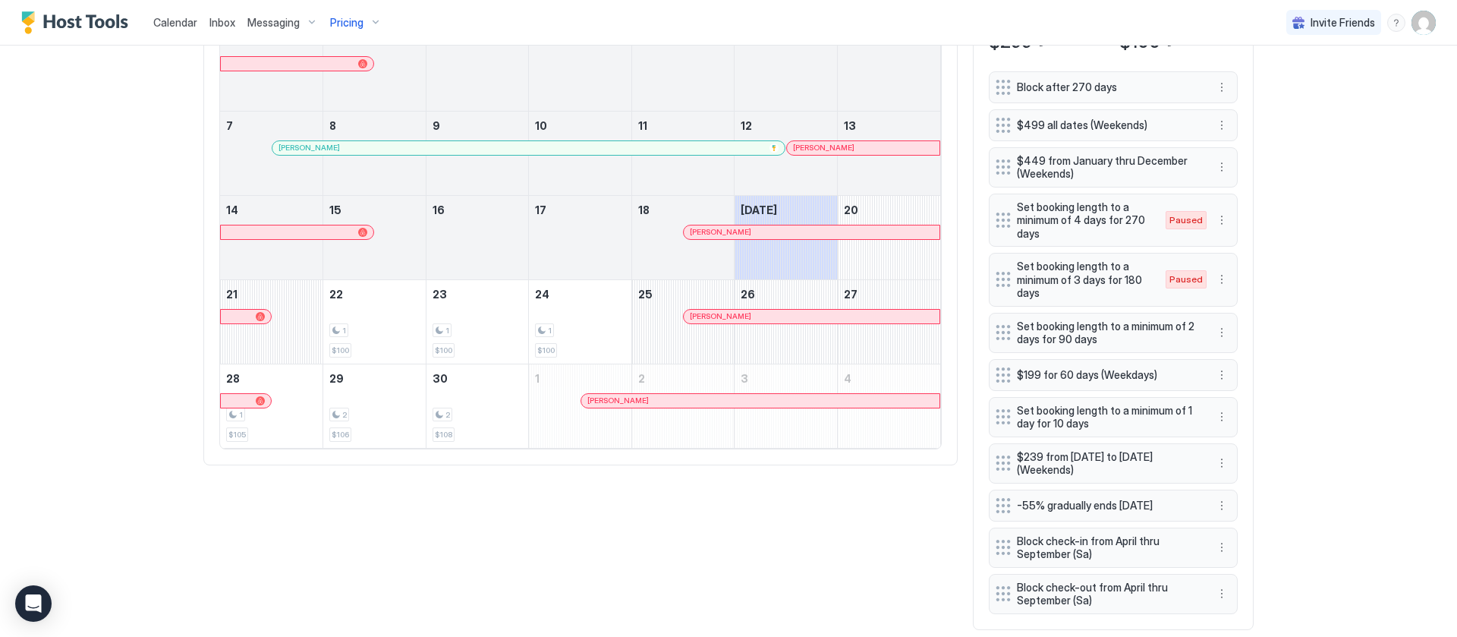
scroll to position [613, 0]
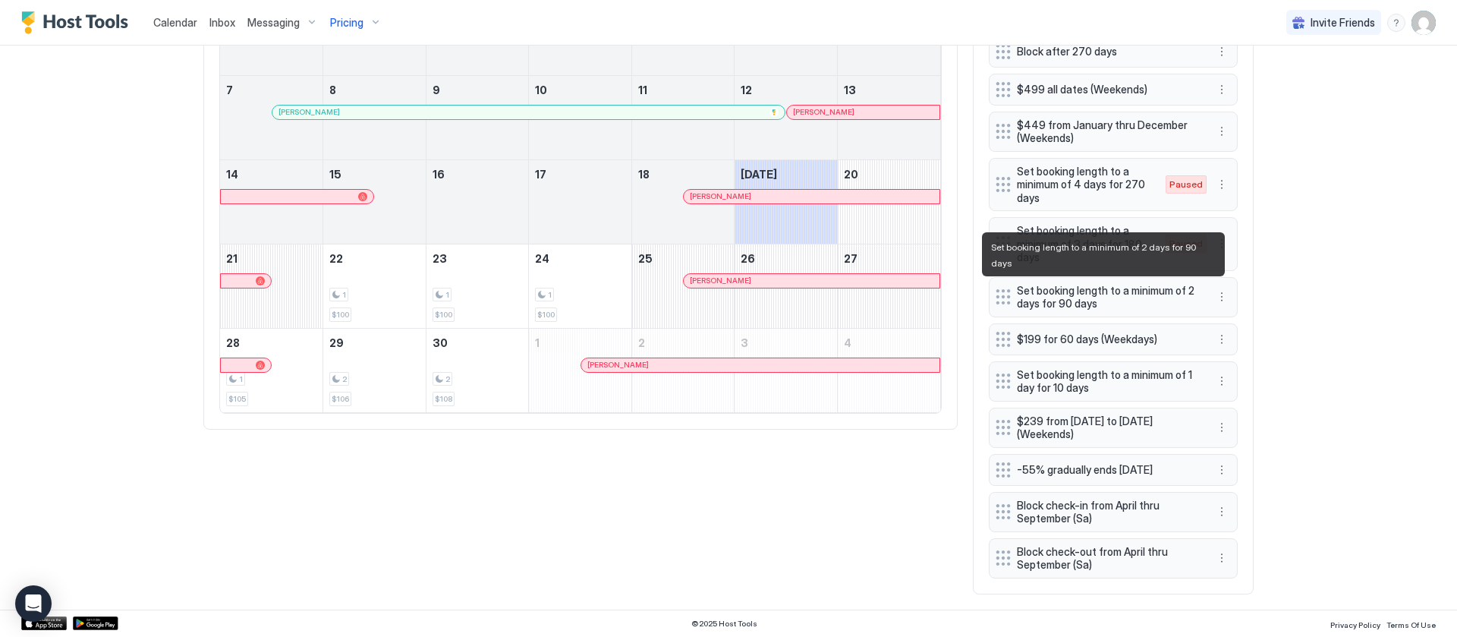
click at [1141, 300] on span "Set booking length to a minimum of 2 days for 90 days" at bounding box center [1107, 297] width 181 height 27
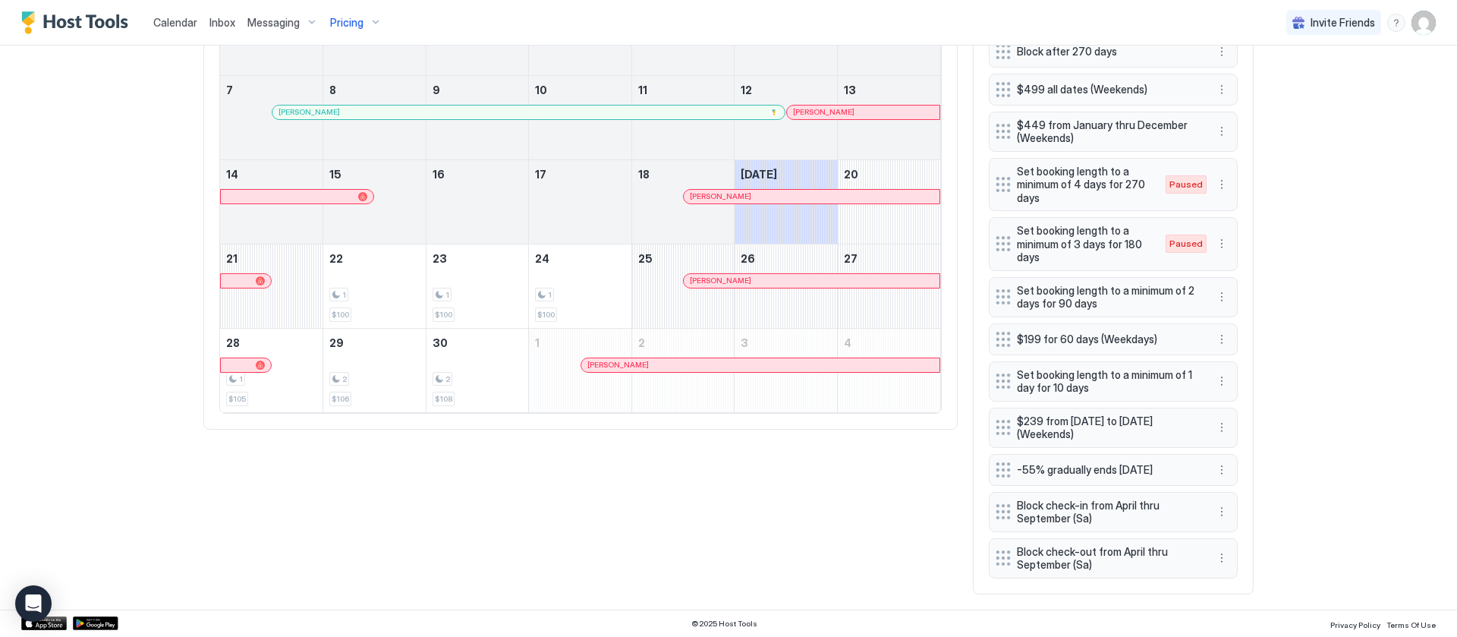
click at [1141, 300] on span "Set booking length to a minimum of 2 days for 90 days" at bounding box center [1107, 297] width 181 height 27
click at [1213, 294] on button "More options" at bounding box center [1222, 297] width 18 height 18
click at [1222, 313] on div "Edit" at bounding box center [1227, 318] width 33 height 11
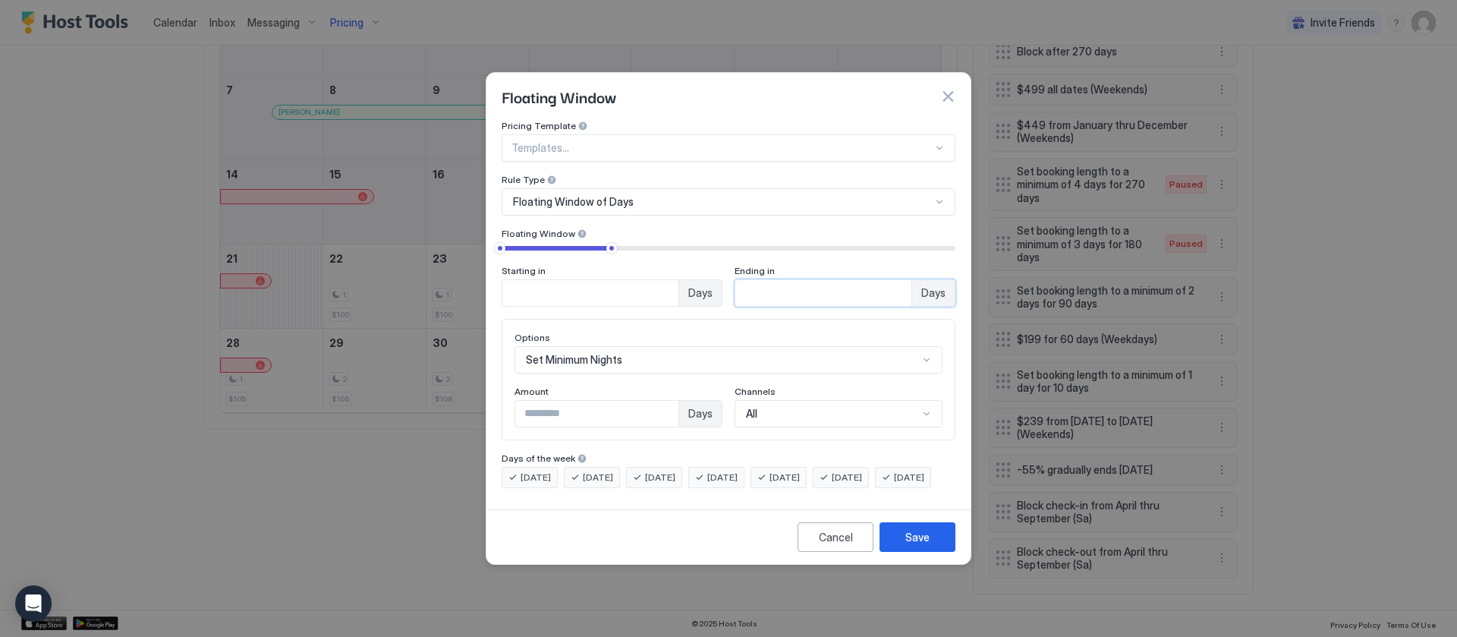
click at [796, 282] on input "**" at bounding box center [823, 293] width 176 height 26
type input "***"
click at [926, 545] on div "Save" at bounding box center [917, 537] width 24 height 16
